Goal: Information Seeking & Learning: Learn about a topic

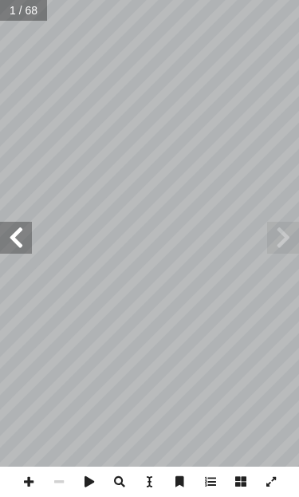
click at [17, 235] on span at bounding box center [16, 238] width 32 height 32
click at [28, 232] on span at bounding box center [16, 238] width 32 height 32
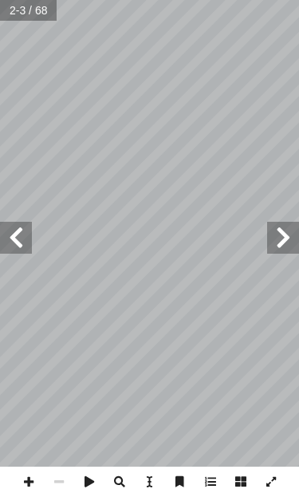
click at [28, 232] on span at bounding box center [16, 238] width 32 height 32
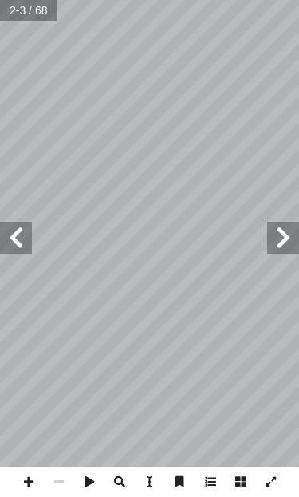
click at [28, 232] on span at bounding box center [16, 238] width 32 height 32
click at [23, 233] on span at bounding box center [16, 238] width 32 height 32
click at [286, 233] on span at bounding box center [283, 238] width 32 height 32
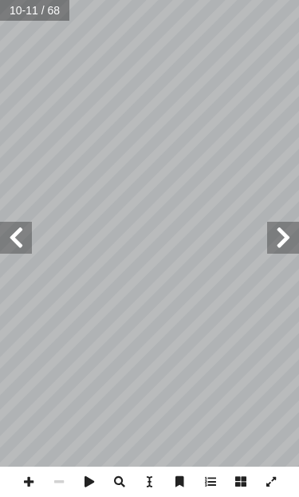
click at [286, 233] on span at bounding box center [283, 238] width 32 height 32
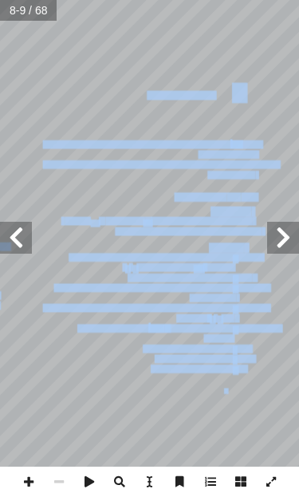
click at [286, 232] on span at bounding box center [283, 238] width 32 height 32
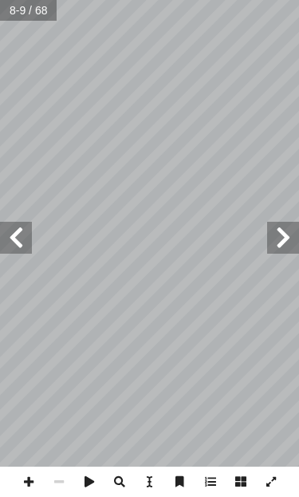
click at [286, 232] on span at bounding box center [283, 238] width 32 height 32
click at [31, 235] on span at bounding box center [16, 238] width 32 height 32
click at [13, 242] on span at bounding box center [16, 238] width 32 height 32
click at [15, 240] on span at bounding box center [16, 238] width 32 height 32
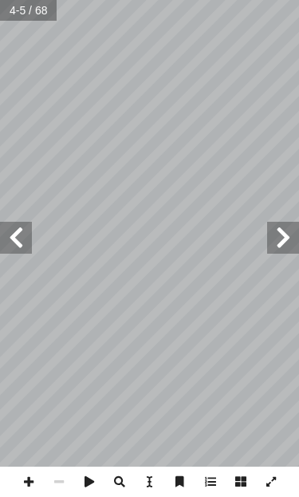
click at [277, 225] on span at bounding box center [283, 238] width 32 height 32
click at [278, 222] on span at bounding box center [283, 238] width 32 height 32
click at [24, 239] on span at bounding box center [16, 238] width 32 height 32
click at [282, 239] on span at bounding box center [283, 238] width 32 height 32
click at [18, 235] on span at bounding box center [16, 238] width 32 height 32
